Goal: Information Seeking & Learning: Learn about a topic

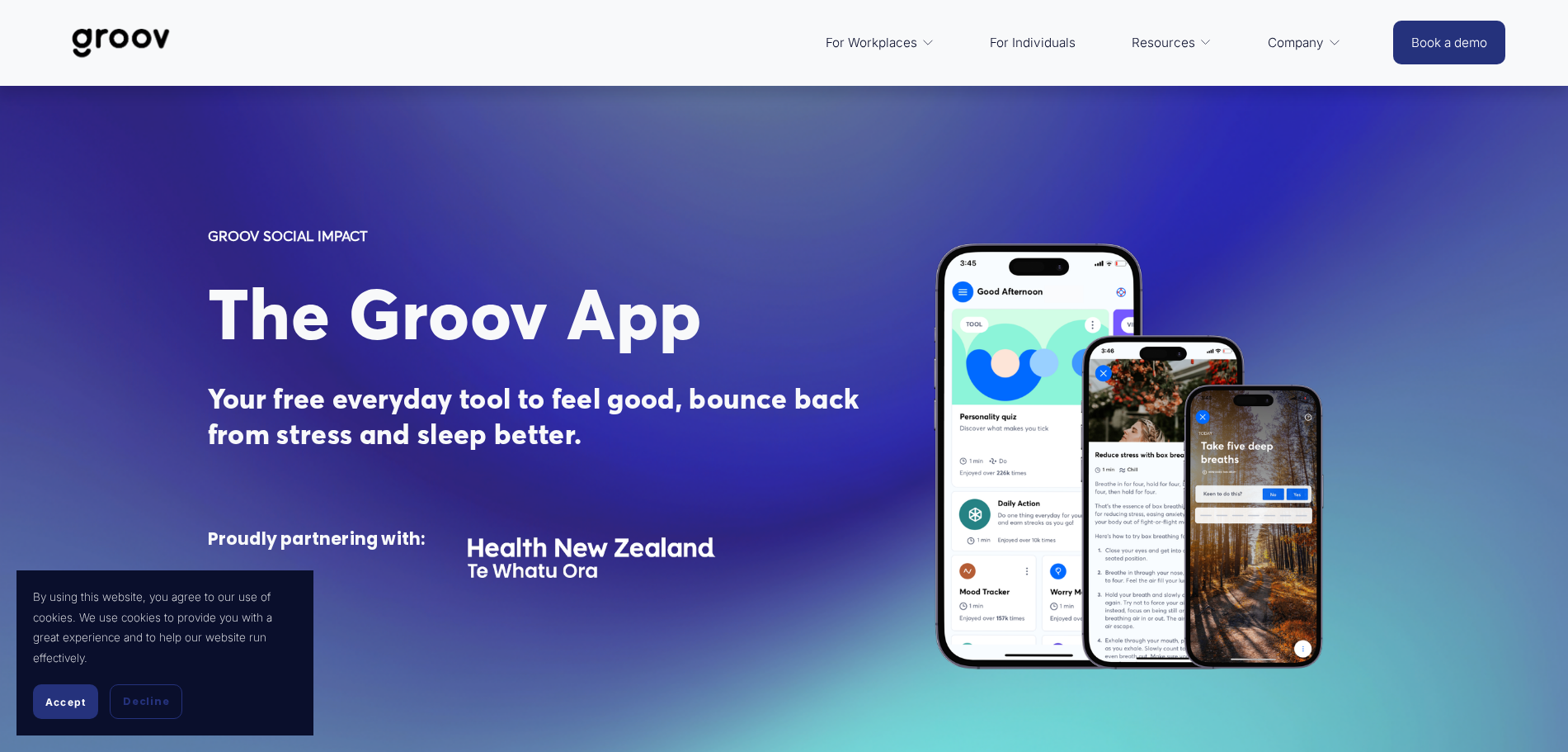
click at [865, 38] on span "For Workplaces" at bounding box center [871, 43] width 91 height 23
click at [0, 0] on span "Platform Overview" at bounding box center [0, 0] width 0 height 0
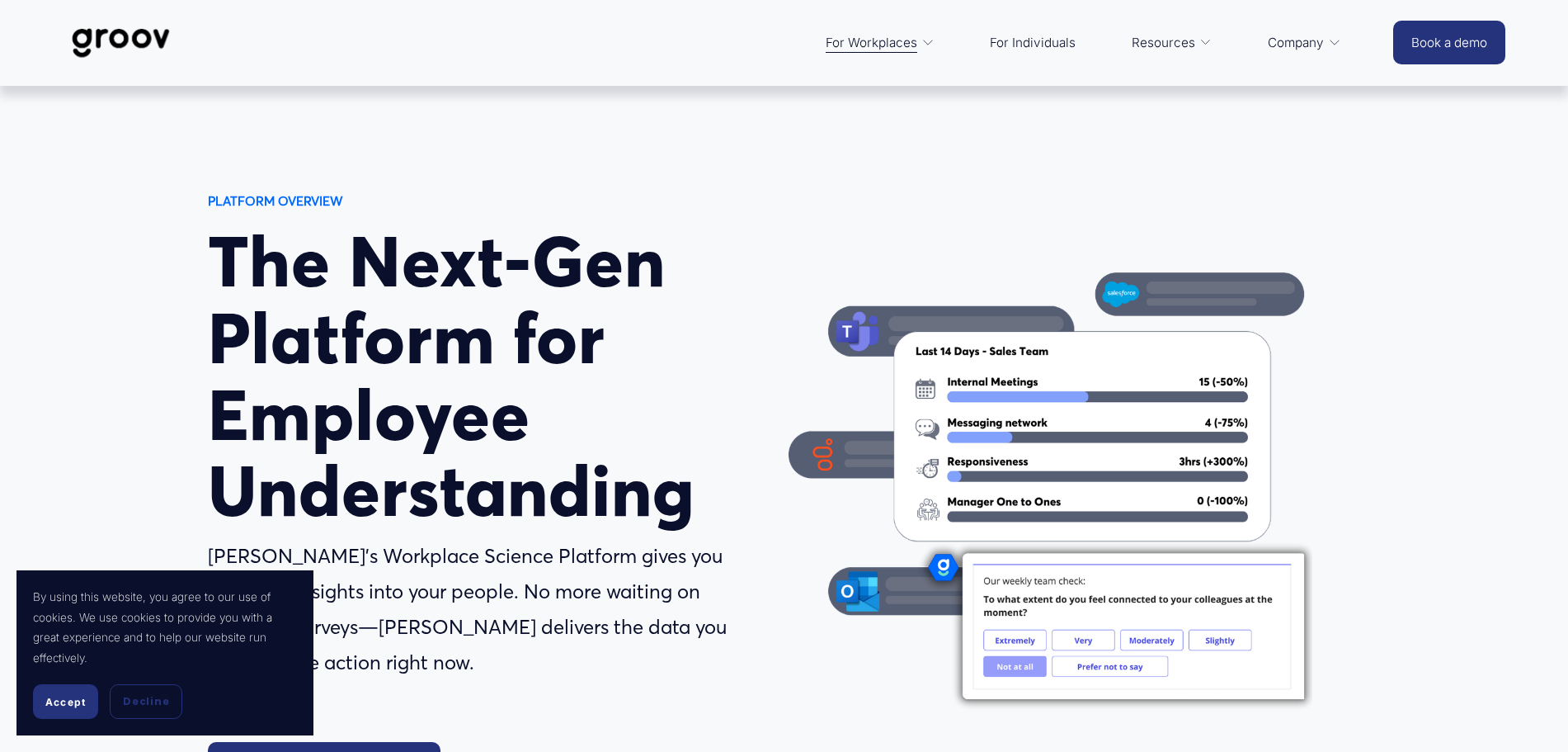
click at [1034, 42] on link "For Individuals" at bounding box center [1033, 43] width 103 height 40
